Goal: Find specific page/section: Find specific page/section

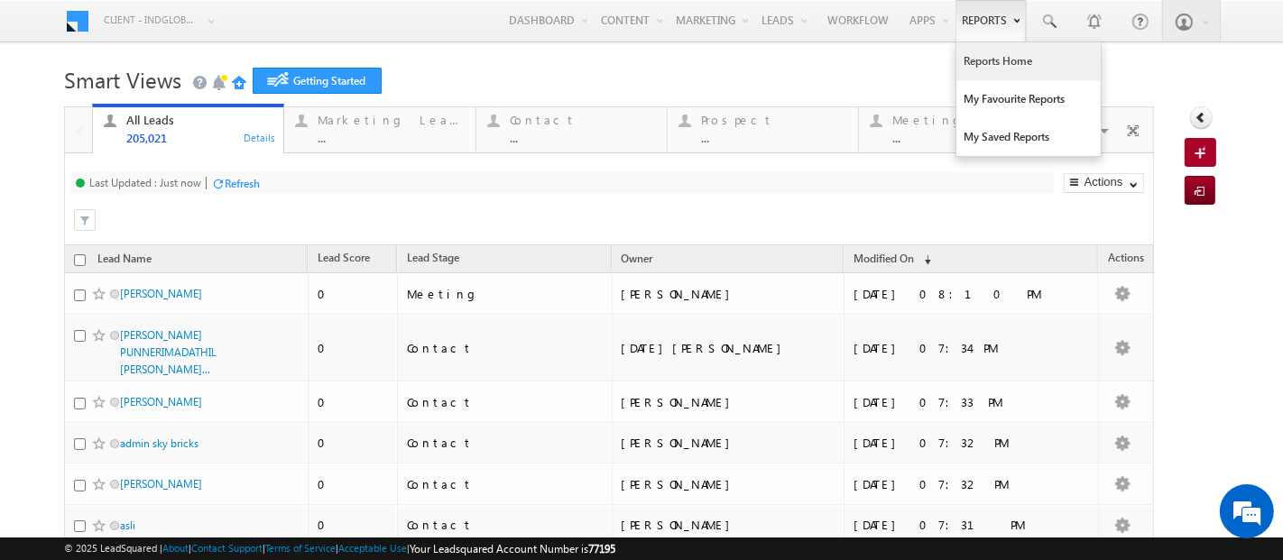
click at [979, 58] on link "Reports Home" at bounding box center [1028, 61] width 144 height 38
